Goal: Information Seeking & Learning: Learn about a topic

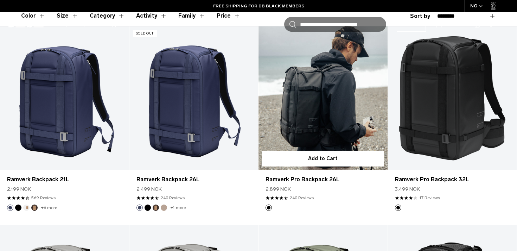
click at [352, 112] on link "Ramverk Pro Backpack 26L" at bounding box center [323, 97] width 129 height 143
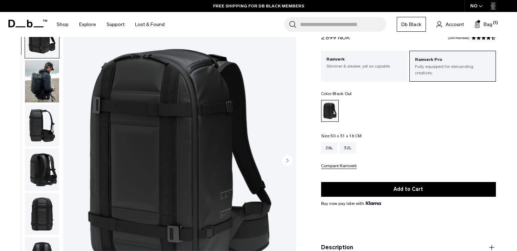
scroll to position [8, 0]
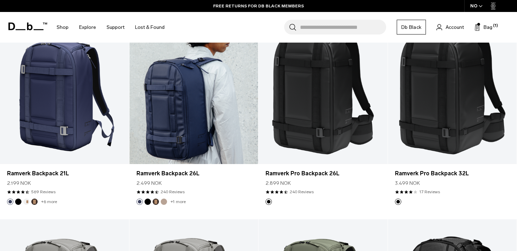
scroll to position [230, 0]
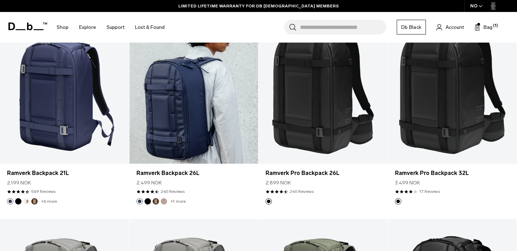
click at [165, 134] on link "Ramverk Backpack 26L" at bounding box center [194, 91] width 129 height 143
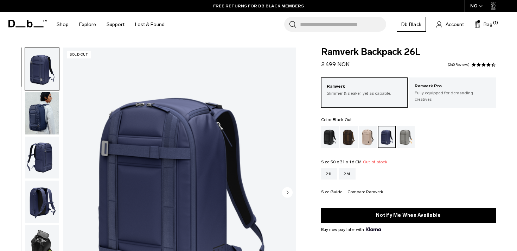
click at [330, 130] on div "Black Out" at bounding box center [330, 137] width 18 height 22
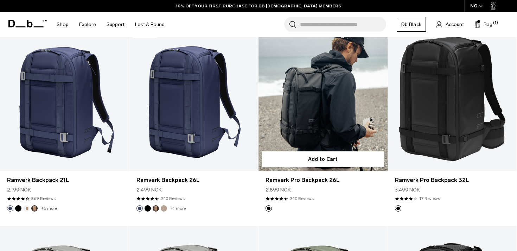
click at [307, 105] on link "Ramverk Pro Backpack 26L" at bounding box center [323, 98] width 129 height 143
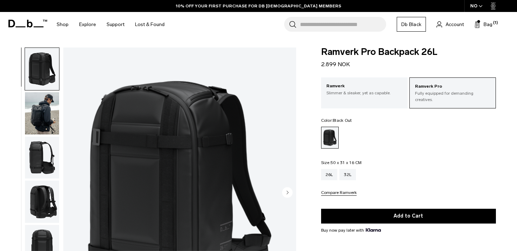
click at [43, 158] on img "button" at bounding box center [42, 158] width 34 height 42
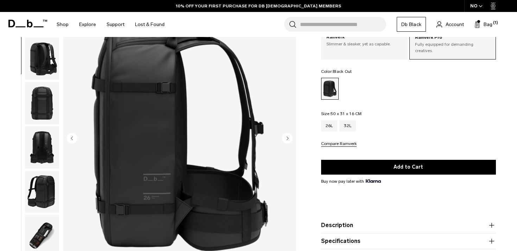
scroll to position [49, 0]
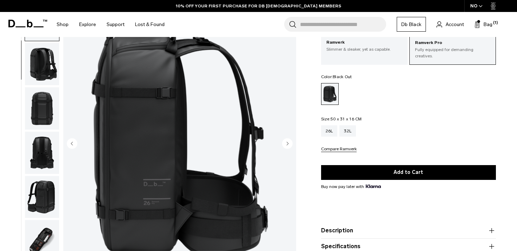
click at [42, 113] on img "button" at bounding box center [42, 108] width 34 height 42
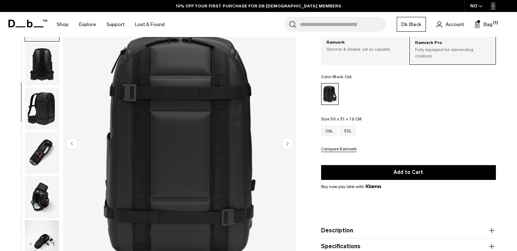
click at [40, 112] on img "button" at bounding box center [42, 109] width 34 height 42
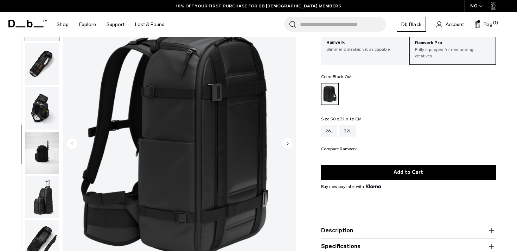
click at [40, 114] on img "button" at bounding box center [42, 108] width 34 height 42
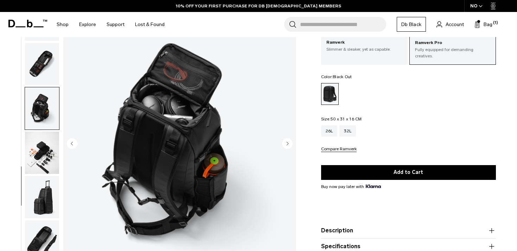
scroll to position [283, 0]
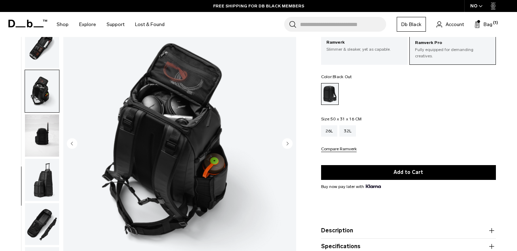
click at [42, 132] on img "button" at bounding box center [42, 135] width 34 height 42
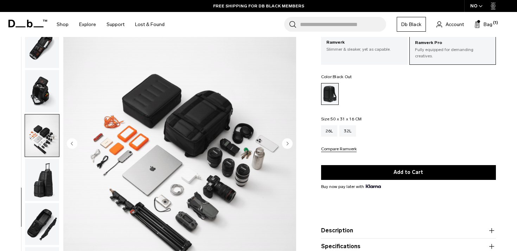
scroll to position [66, 0]
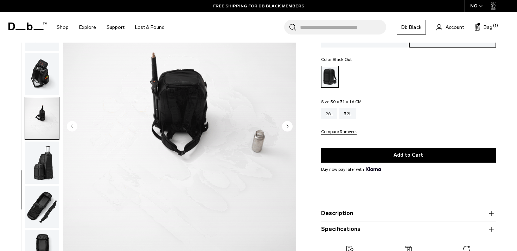
click at [42, 151] on img "button" at bounding box center [42, 163] width 34 height 42
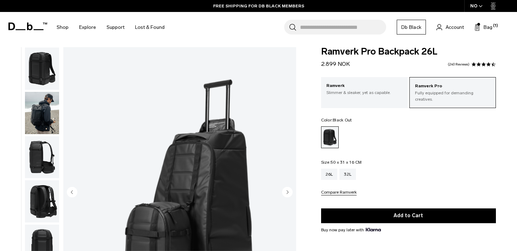
scroll to position [0, 0]
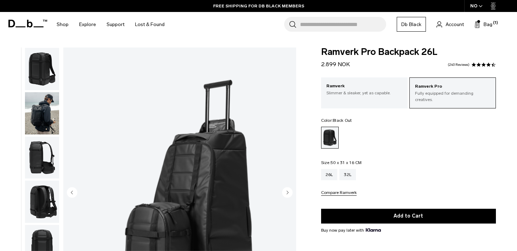
click at [44, 81] on img "button" at bounding box center [42, 69] width 34 height 42
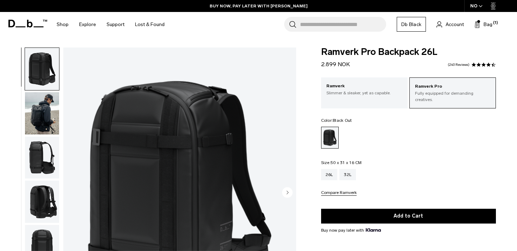
click at [403, 135] on ul at bounding box center [408, 138] width 175 height 22
click at [337, 29] on input "Search for Bags, Luggage..." at bounding box center [343, 24] width 86 height 15
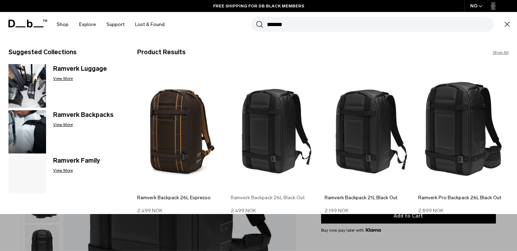
type input "*******"
click at [274, 139] on img at bounding box center [276, 129] width 90 height 122
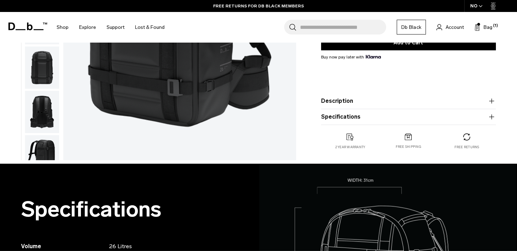
scroll to position [156, 0]
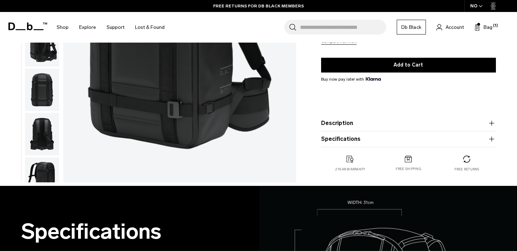
click at [375, 124] on button "Description" at bounding box center [408, 123] width 175 height 8
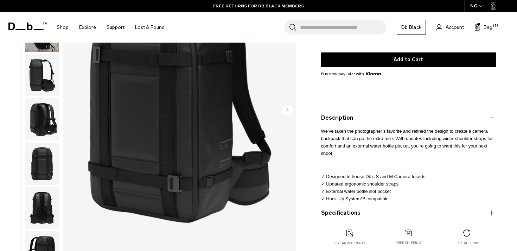
click at [340, 133] on span "We’ve taken the photographer’s favorite and refined the design to create a came…" at bounding box center [407, 141] width 173 height 27
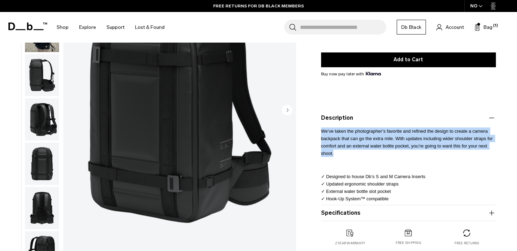
click at [340, 133] on span "We’ve taken the photographer’s favorite and refined the design to create a came…" at bounding box center [407, 141] width 173 height 27
click at [348, 154] on div "We’ve taken the photographer’s favorite and refined the design to create a came…" at bounding box center [408, 161] width 175 height 79
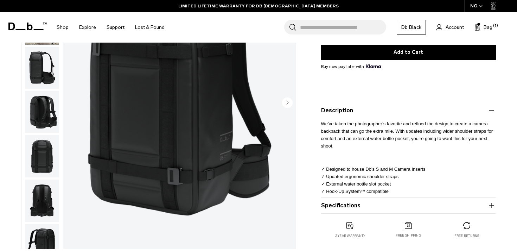
scroll to position [166, 0]
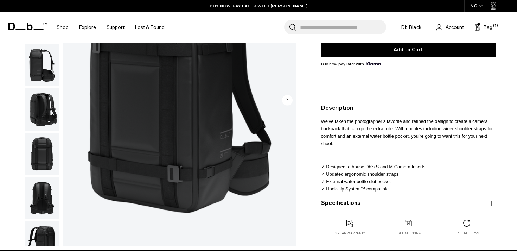
drag, startPoint x: 396, startPoint y: 123, endPoint x: 408, endPoint y: 136, distance: 17.7
click at [408, 136] on p "We’ve taken the photographer’s favorite and refined the design to create a came…" at bounding box center [408, 129] width 175 height 35
click at [381, 142] on div "We’ve taken the photographer’s favorite and refined the design to create a came…" at bounding box center [408, 151] width 175 height 79
drag, startPoint x: 336, startPoint y: 129, endPoint x: 339, endPoint y: 135, distance: 7.1
click at [339, 135] on p "We’ve taken the photographer’s favorite and refined the design to create a came…" at bounding box center [408, 129] width 175 height 35
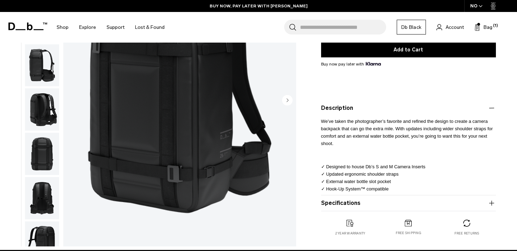
click at [359, 141] on div "We’ve taken the photographer’s favorite and refined the design to create a came…" at bounding box center [408, 151] width 175 height 79
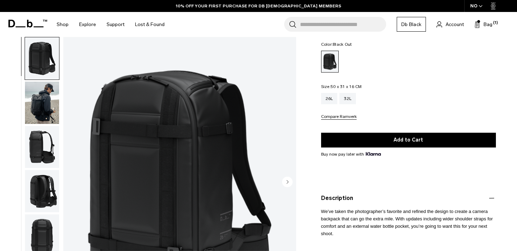
scroll to position [186, 0]
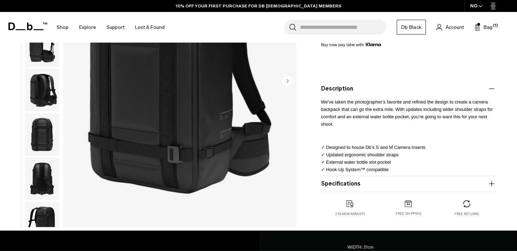
click at [44, 88] on img "button" at bounding box center [42, 90] width 34 height 42
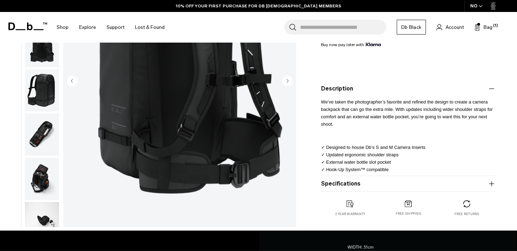
click at [43, 89] on img "button" at bounding box center [42, 90] width 34 height 42
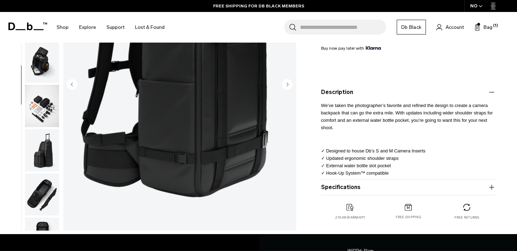
scroll to position [183, 0]
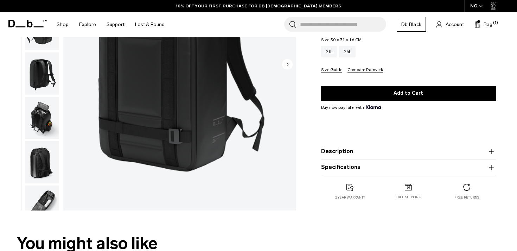
scroll to position [138, 0]
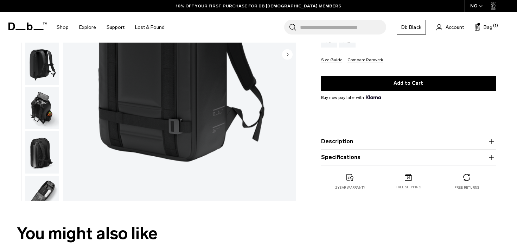
click at [390, 147] on product-accordion "Description The bestselling daily backpack. Whether you’re crossing cities or c…" at bounding box center [408, 142] width 175 height 16
click at [378, 146] on product-accordion "Description The bestselling daily backpack. Whether you’re crossing cities or c…" at bounding box center [408, 142] width 175 height 16
click at [346, 143] on button "Description" at bounding box center [408, 141] width 175 height 8
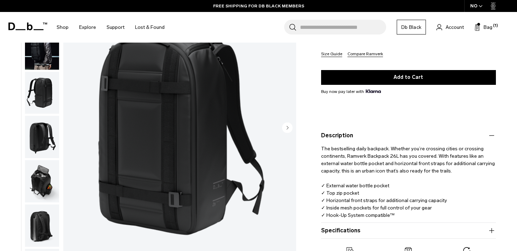
click at [36, 96] on img "button" at bounding box center [42, 92] width 34 height 42
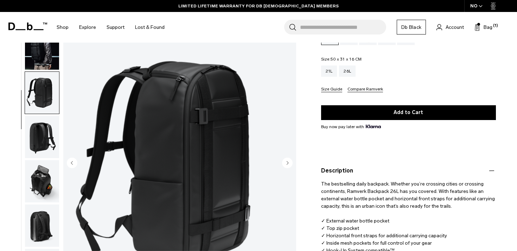
scroll to position [90, 0]
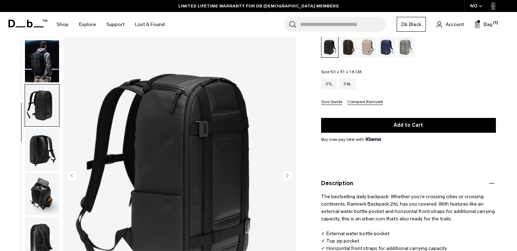
click at [38, 107] on img "button" at bounding box center [42, 105] width 34 height 42
click at [38, 134] on img "button" at bounding box center [42, 149] width 34 height 42
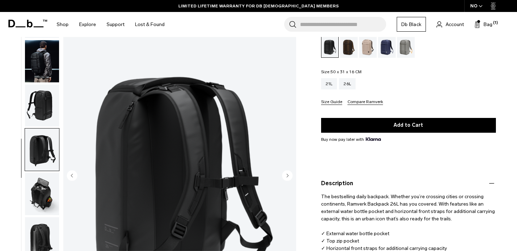
scroll to position [62, 0]
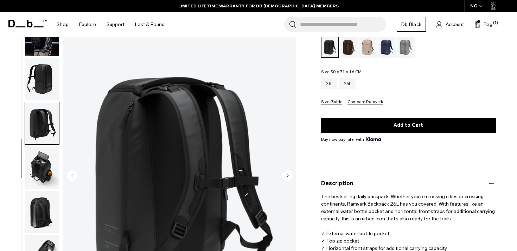
click at [45, 161] on img "button" at bounding box center [42, 167] width 34 height 42
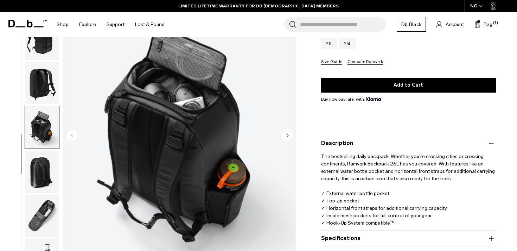
scroll to position [131, 0]
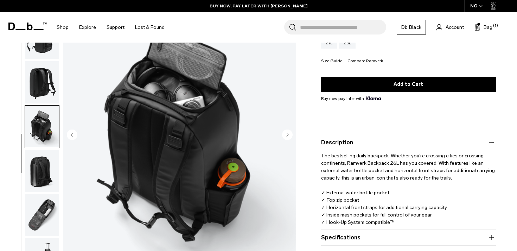
click at [45, 161] on img "button" at bounding box center [42, 171] width 34 height 42
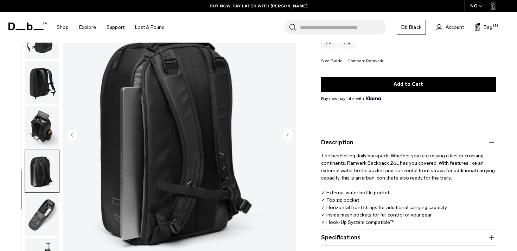
click at [48, 199] on img "button" at bounding box center [42, 215] width 34 height 42
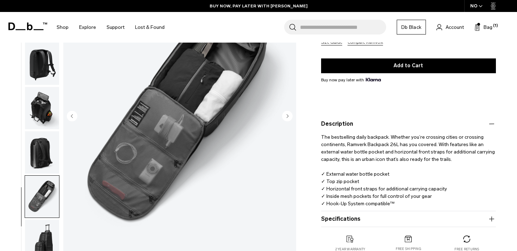
scroll to position [152, 0]
